Goal: Check status: Check status

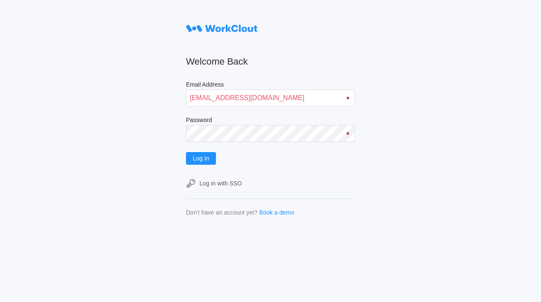
type input "[EMAIL_ADDRESS][DOMAIN_NAME]"
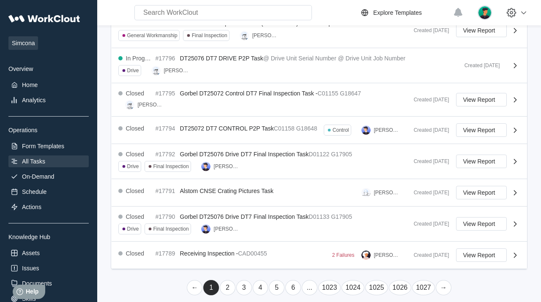
click at [442, 281] on link "→" at bounding box center [443, 287] width 16 height 15
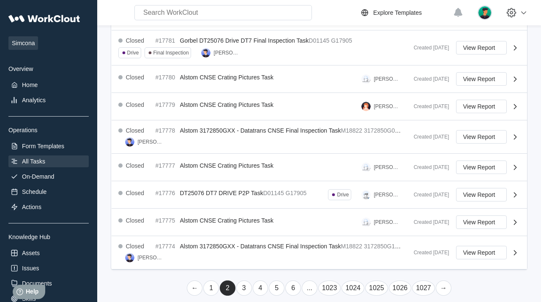
click at [442, 281] on link "→" at bounding box center [443, 287] width 16 height 15
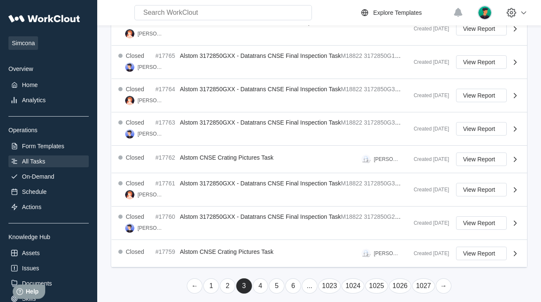
click at [442, 281] on link "→" at bounding box center [443, 285] width 16 height 15
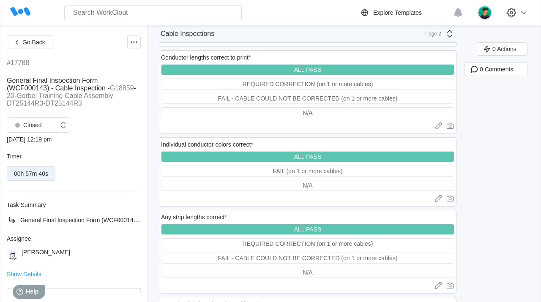
scroll to position [79, 0]
